Goal: Information Seeking & Learning: Learn about a topic

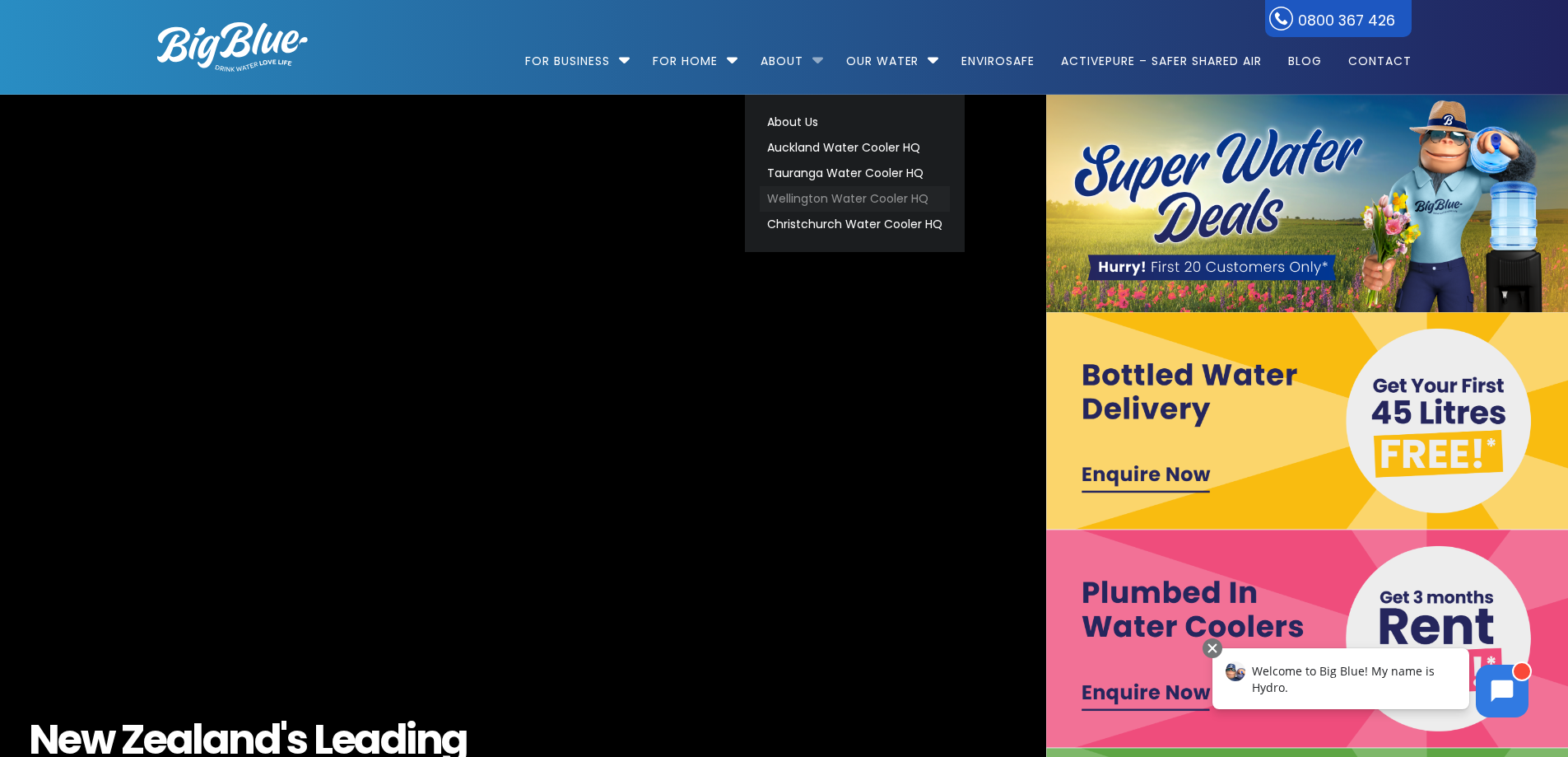
click at [808, 197] on link "Wellington Water Cooler HQ" at bounding box center [855, 198] width 190 height 26
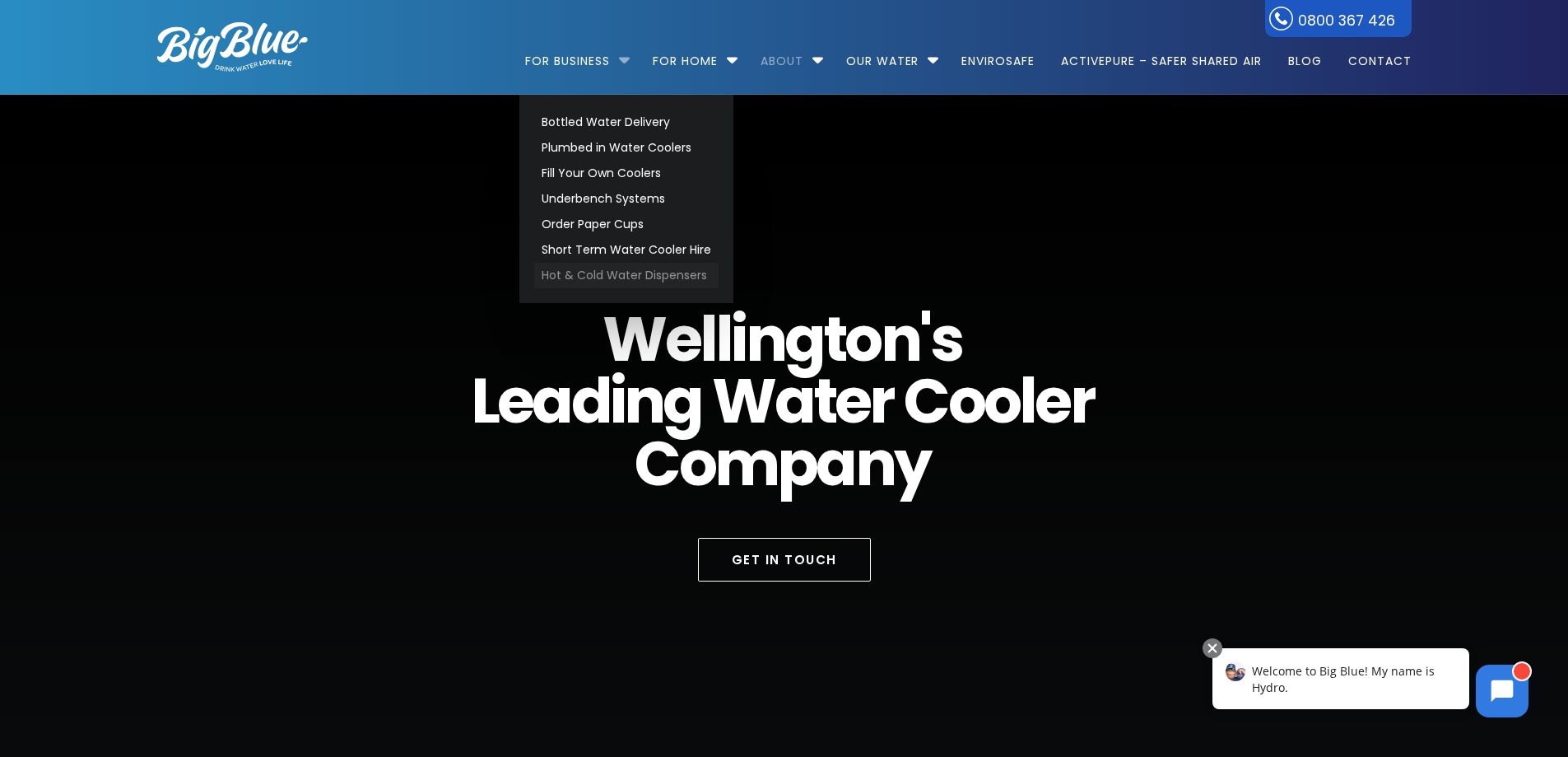
click at [622, 278] on link "Hot & Cold Water Dispensers" at bounding box center [626, 275] width 185 height 26
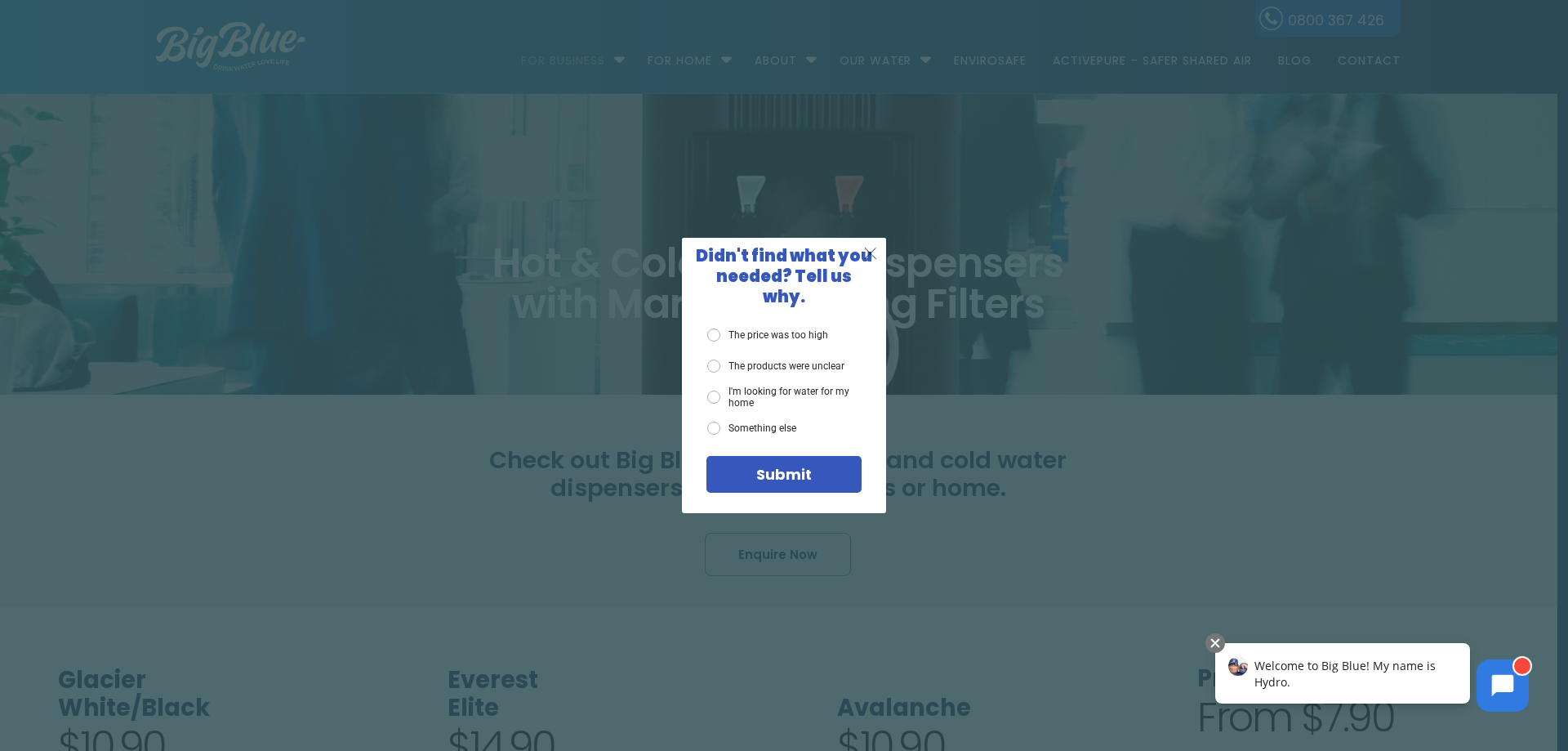
click at [871, 261] on span "X" at bounding box center [870, 252] width 15 height 20
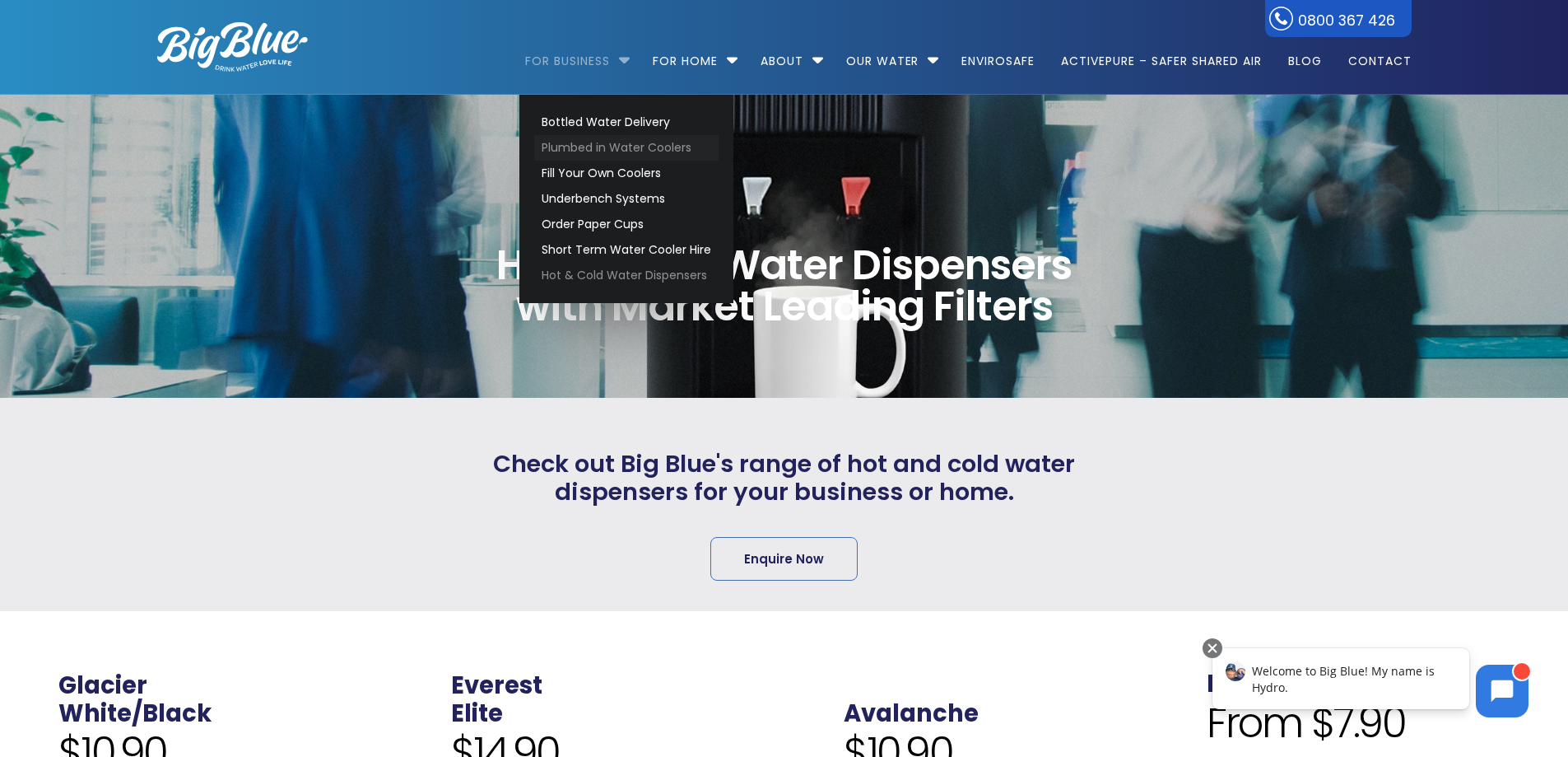
click at [564, 147] on link "Plumbed in Water Coolers" at bounding box center [626, 147] width 185 height 26
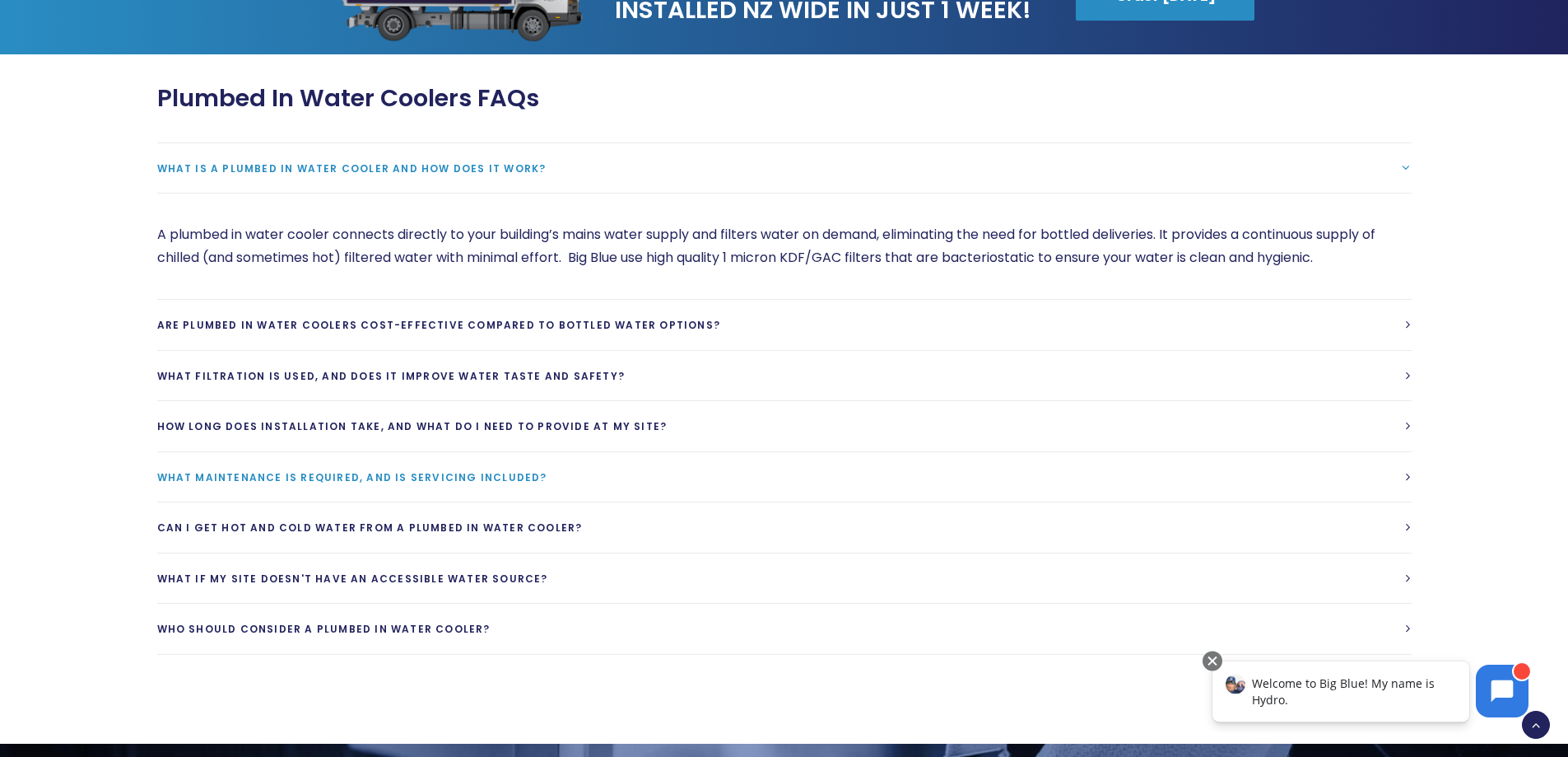
scroll to position [3047, 0]
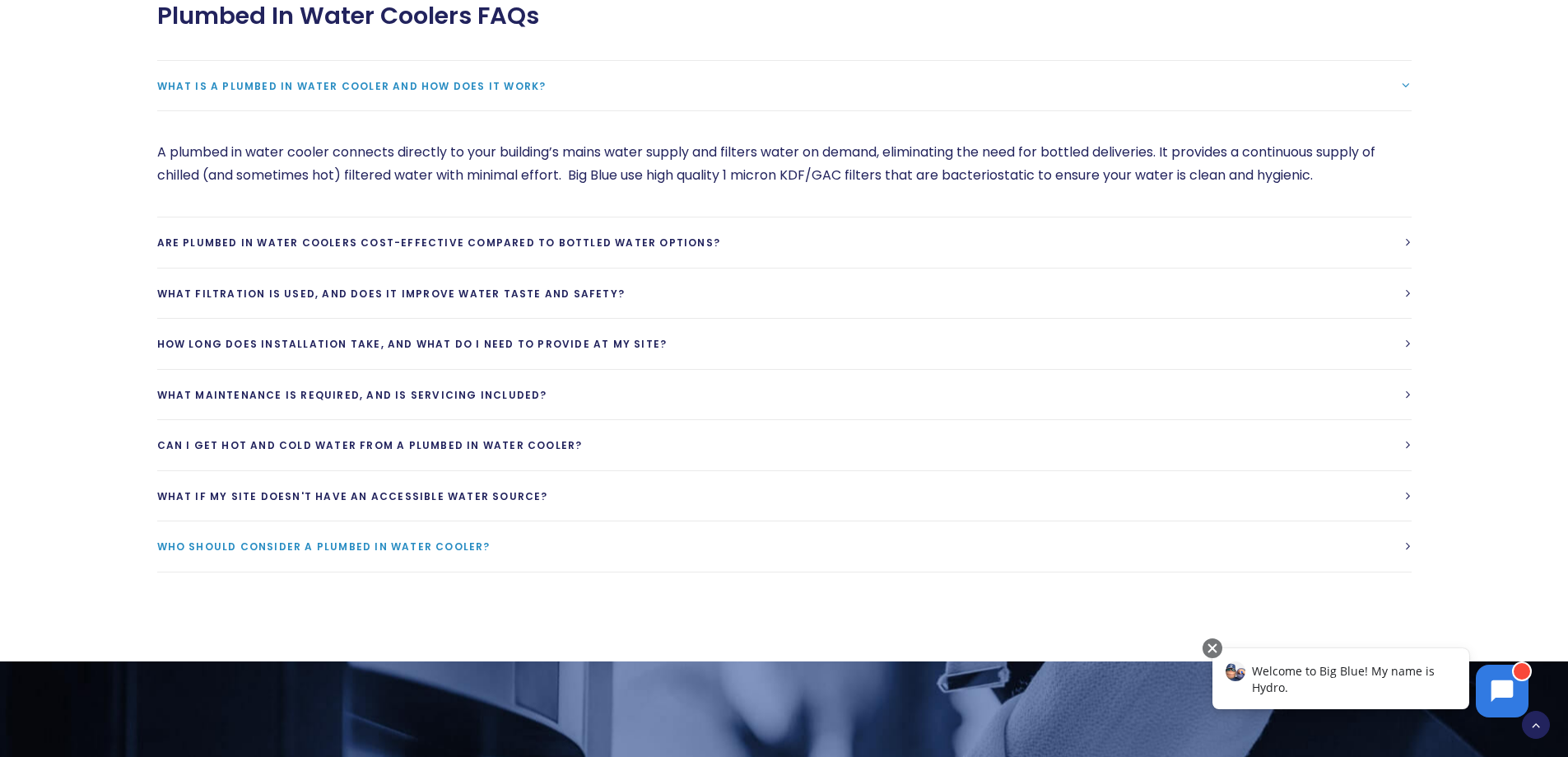
click at [180, 546] on span "Who should consider a plumbed in water cooler?" at bounding box center [324, 547] width 333 height 14
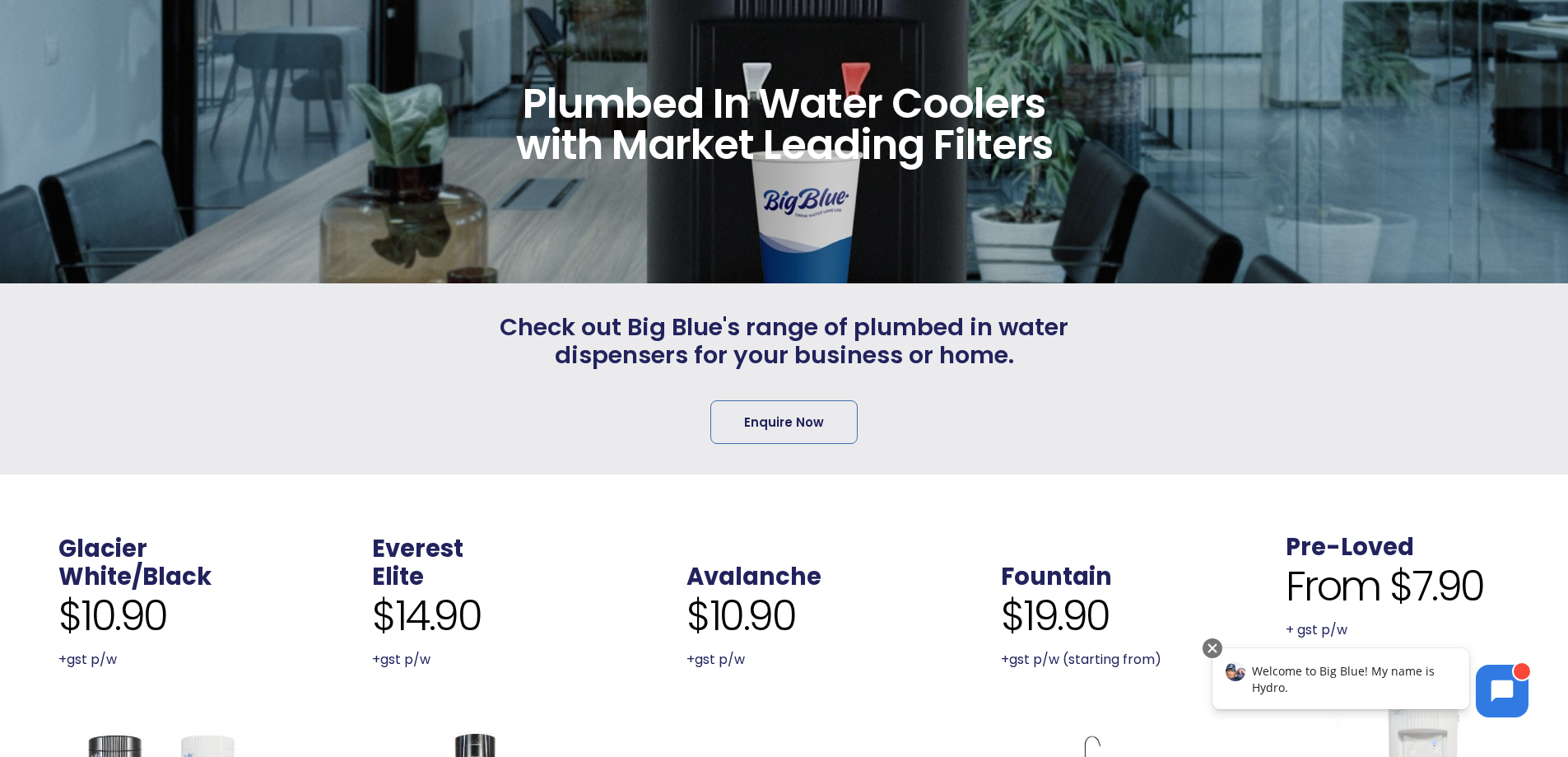
scroll to position [0, 0]
